Goal: Task Accomplishment & Management: Use online tool/utility

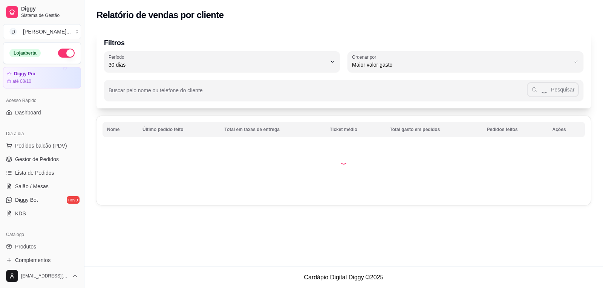
select select "30"
select select "HIGHEST_TOTAL_SPENT_WITH_ORDERS"
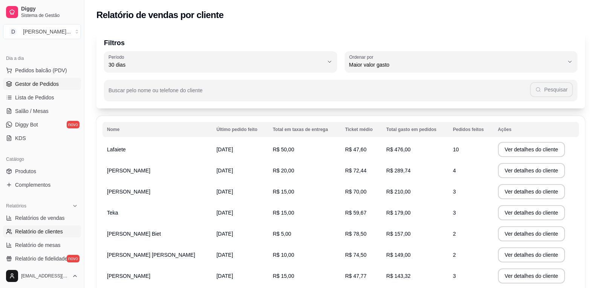
click at [35, 83] on span "Gestor de Pedidos" at bounding box center [37, 84] width 44 height 8
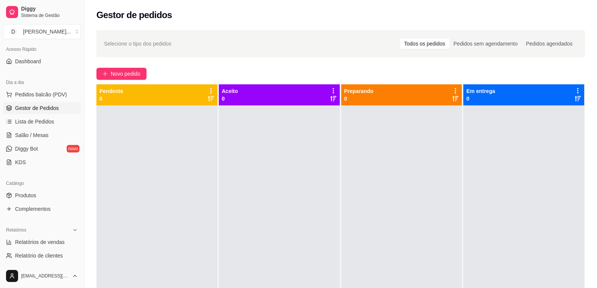
scroll to position [38, 0]
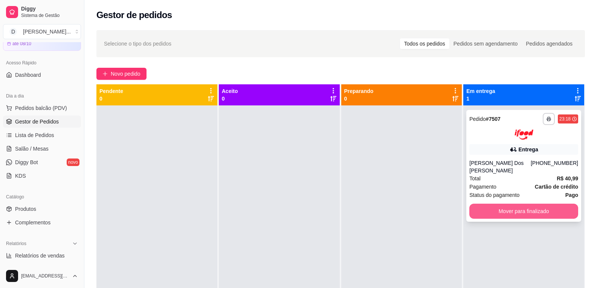
click at [501, 208] on button "Mover para finalizado" at bounding box center [524, 211] width 109 height 15
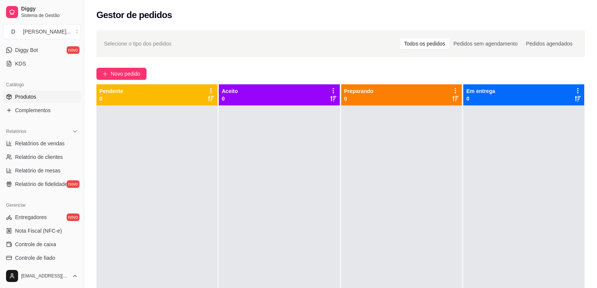
scroll to position [141, 0]
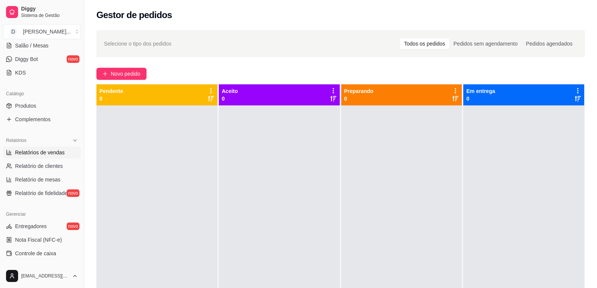
click at [36, 149] on span "Relatórios de vendas" at bounding box center [40, 153] width 50 height 8
select select "ALL"
select select "0"
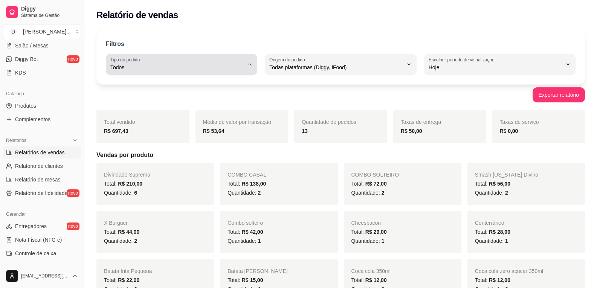
click at [159, 66] on span "Todos" at bounding box center [176, 68] width 133 height 8
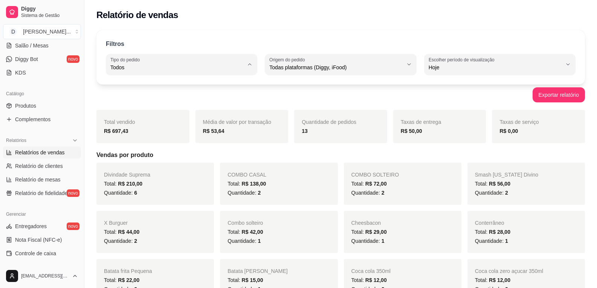
click at [141, 101] on span "Entrega" at bounding box center [178, 97] width 127 height 7
type input "DELIVERY"
select select "DELIVERY"
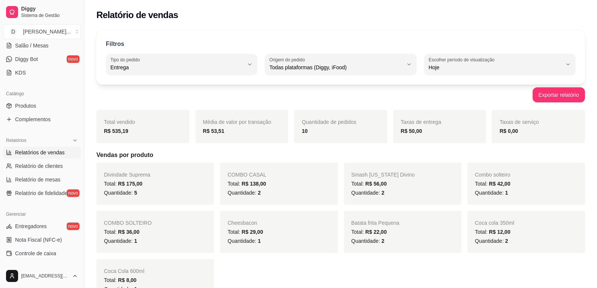
click at [176, 97] on div "Exportar relatório" at bounding box center [340, 94] width 489 height 15
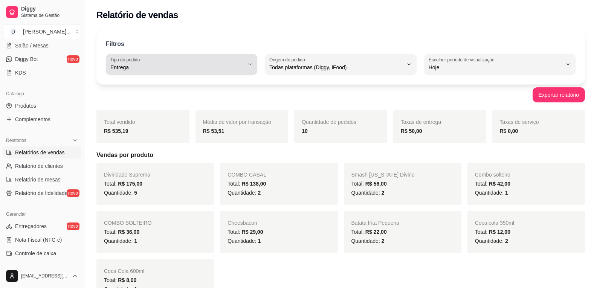
click at [170, 71] on span "Entrega" at bounding box center [176, 68] width 133 height 8
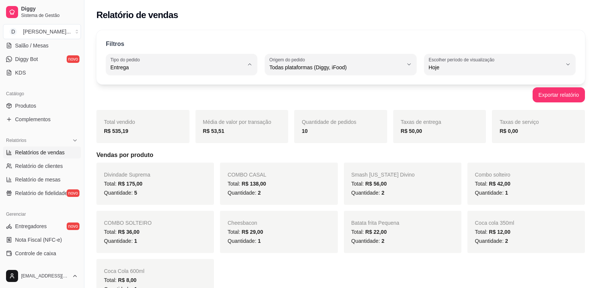
click at [140, 88] on span "Todos" at bounding box center [178, 85] width 127 height 7
type input "ALL"
select select "ALL"
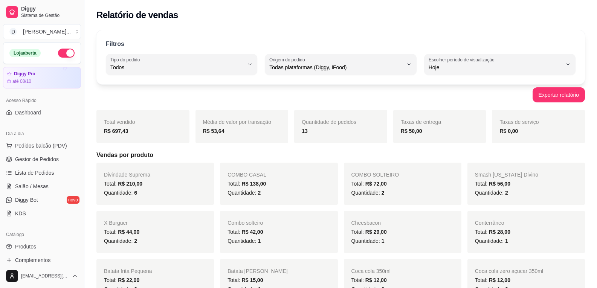
click at [58, 57] on button "button" at bounding box center [66, 53] width 17 height 9
